Goal: Task Accomplishment & Management: Manage account settings

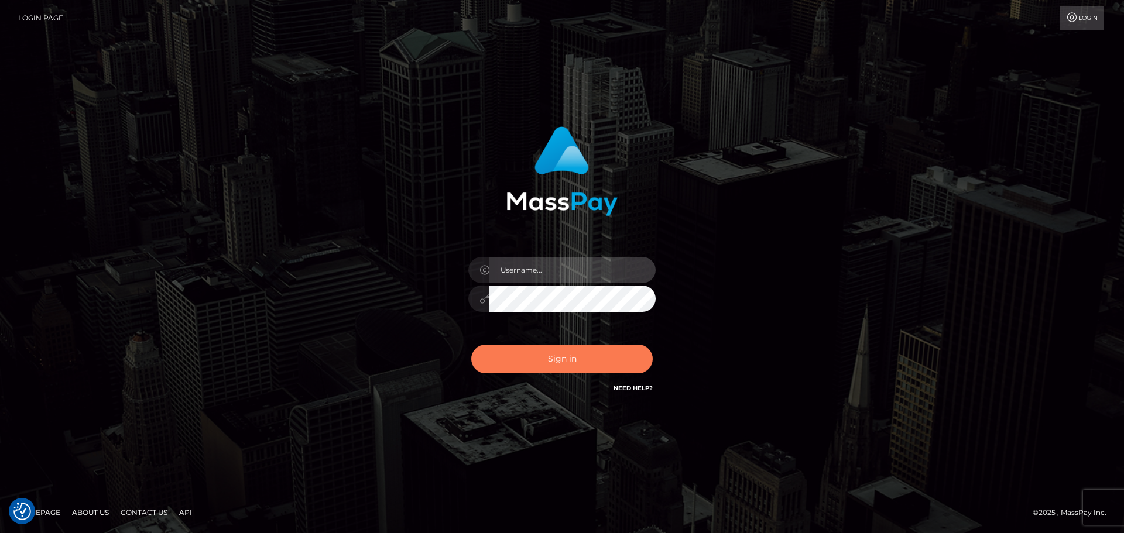
type input "[PERSON_NAME].rollacan"
click at [568, 358] on button "Sign in" at bounding box center [561, 359] width 181 height 29
click at [585, 276] on input "Dmitri.wowcan" at bounding box center [572, 270] width 166 height 26
type input "[PERSON_NAME].rollacan"
click at [585, 353] on button "Sign in" at bounding box center [561, 359] width 181 height 29
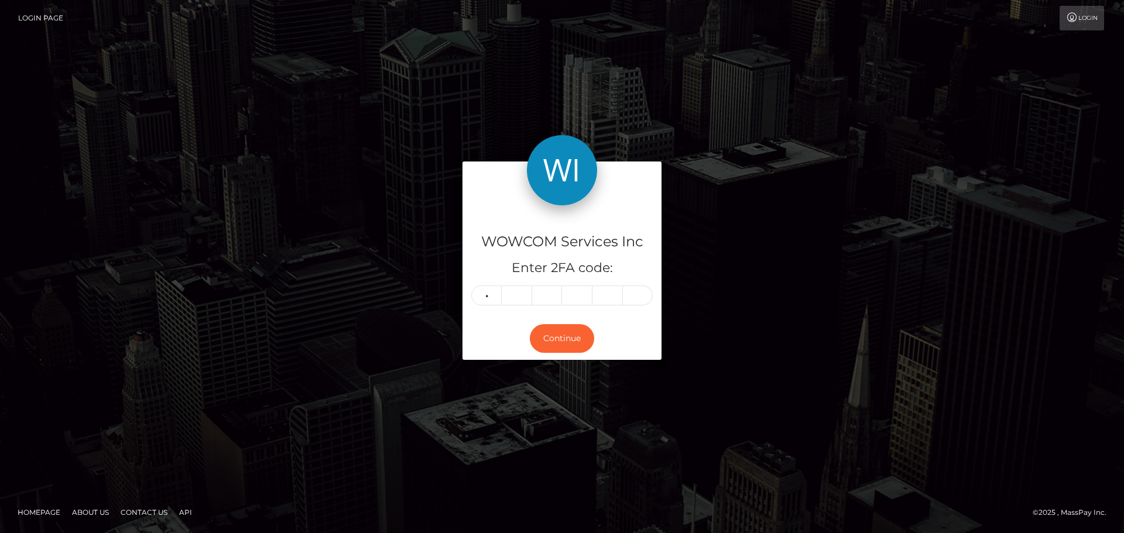
type input "7"
type input "9"
type input "7"
type input "2"
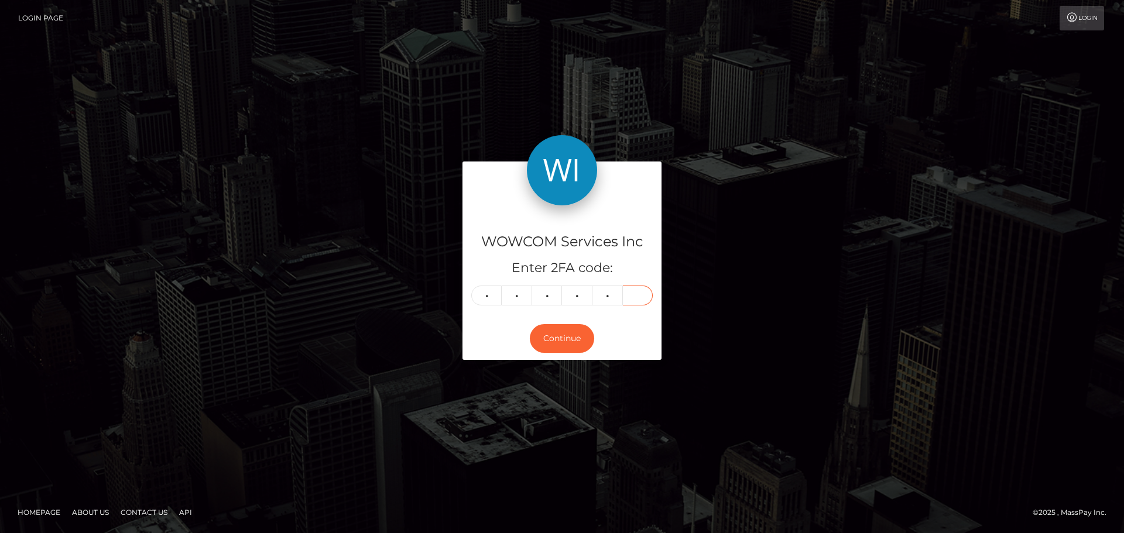
type input "0"
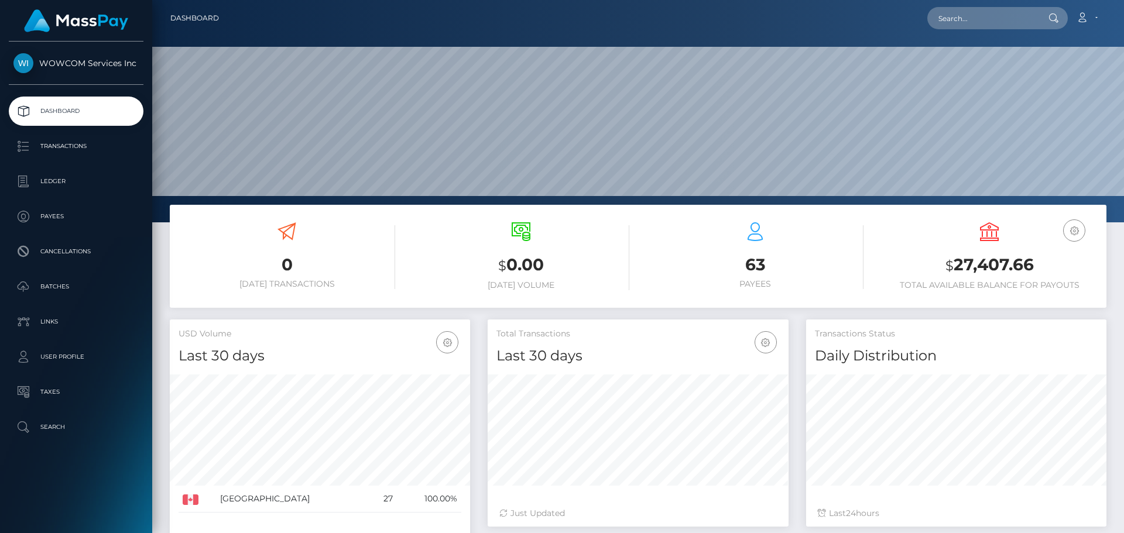
scroll to position [208, 301]
drag, startPoint x: 951, startPoint y: 268, endPoint x: 1033, endPoint y: 269, distance: 81.4
click at [1033, 269] on h3 "$ 27,407.66" at bounding box center [989, 265] width 217 height 24
copy h3 "27,407.66"
